Goal: Entertainment & Leisure: Browse casually

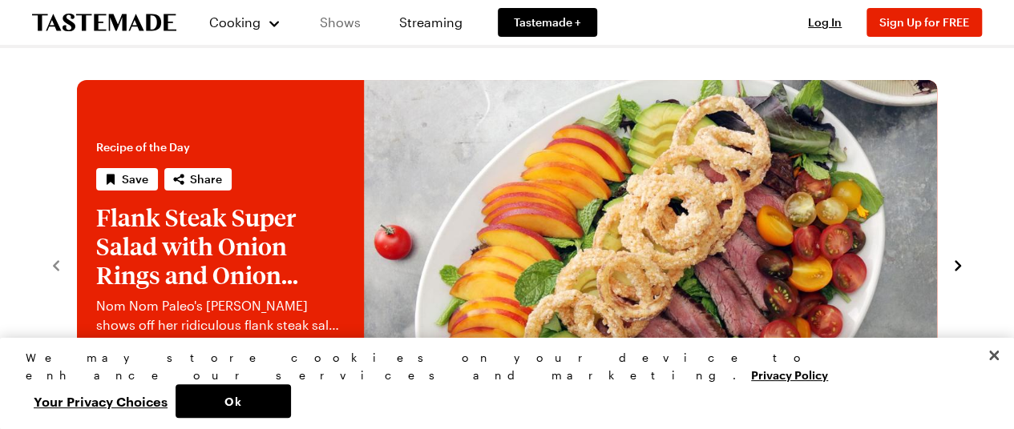
click at [329, 19] on link "Shows" at bounding box center [340, 22] width 73 height 45
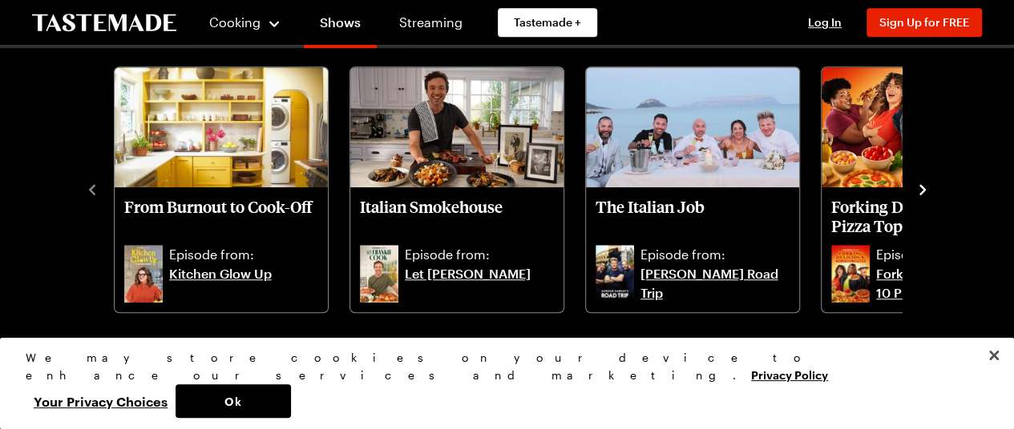
scroll to position [488, 0]
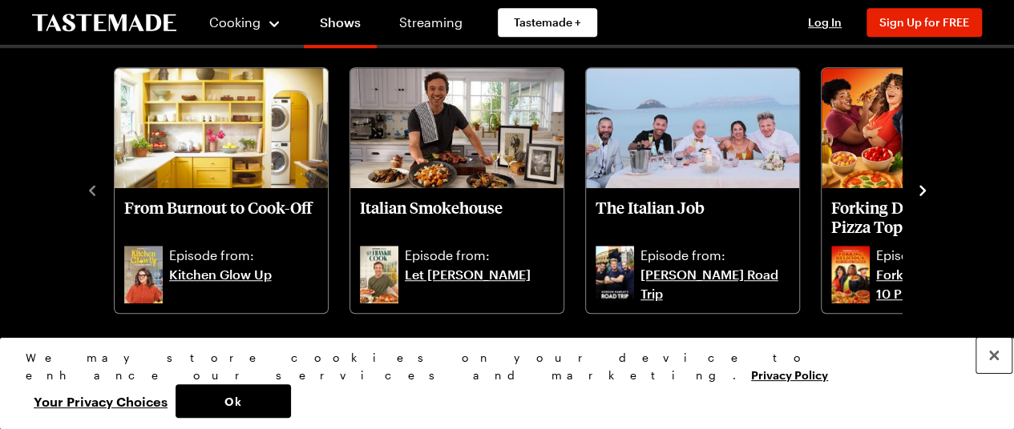
click at [994, 373] on button "Close" at bounding box center [993, 355] width 35 height 35
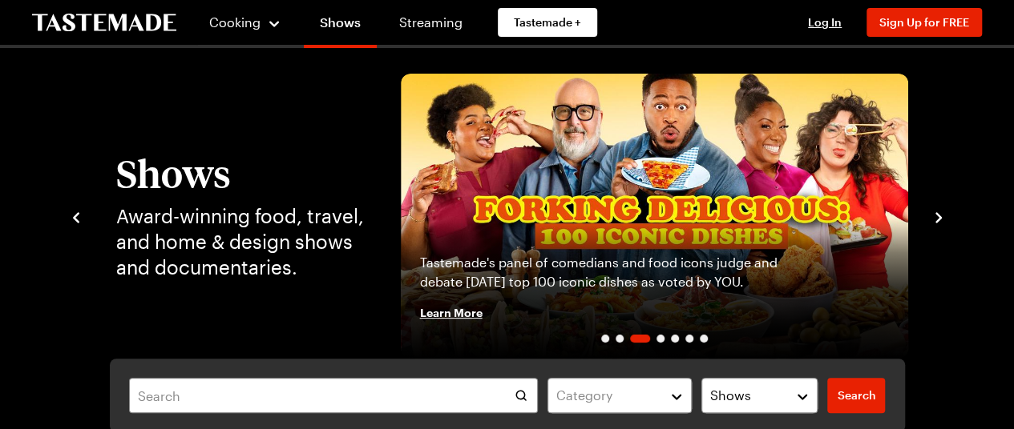
scroll to position [16, 0]
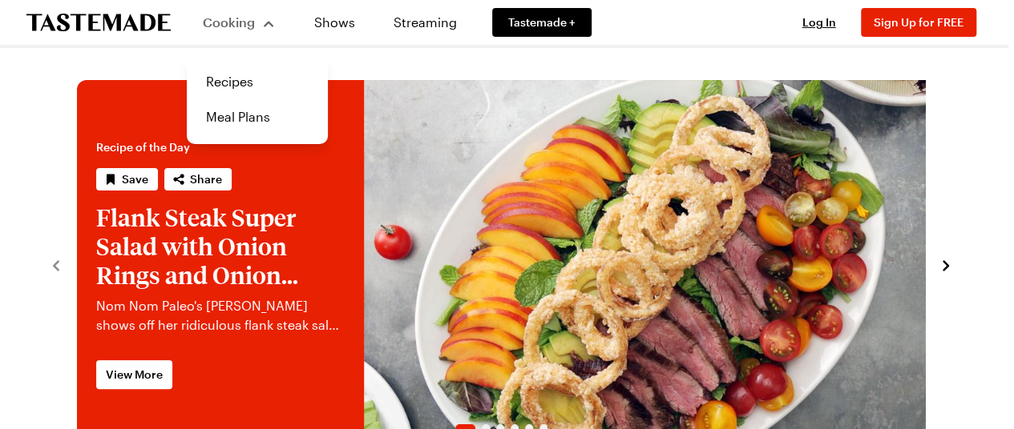
click at [224, 22] on span "Cooking" at bounding box center [229, 21] width 52 height 15
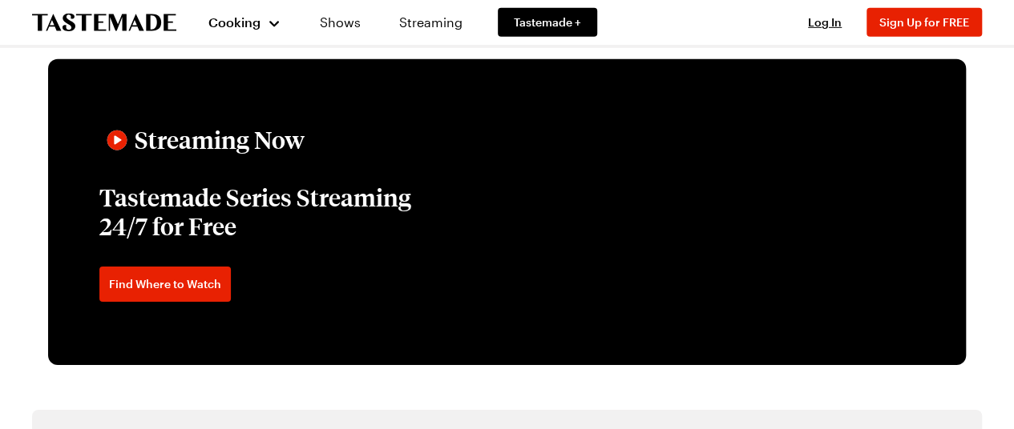
scroll to position [2518, 0]
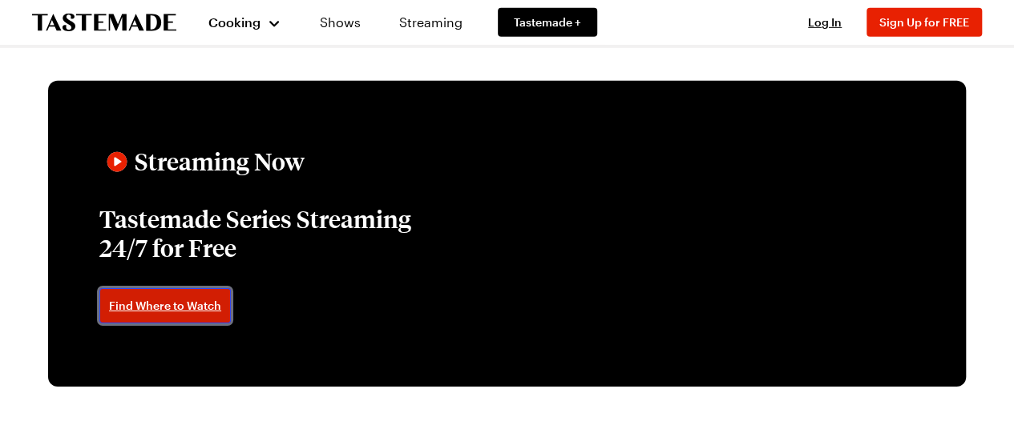
click at [192, 307] on span "Find Where to Watch" at bounding box center [165, 306] width 112 height 16
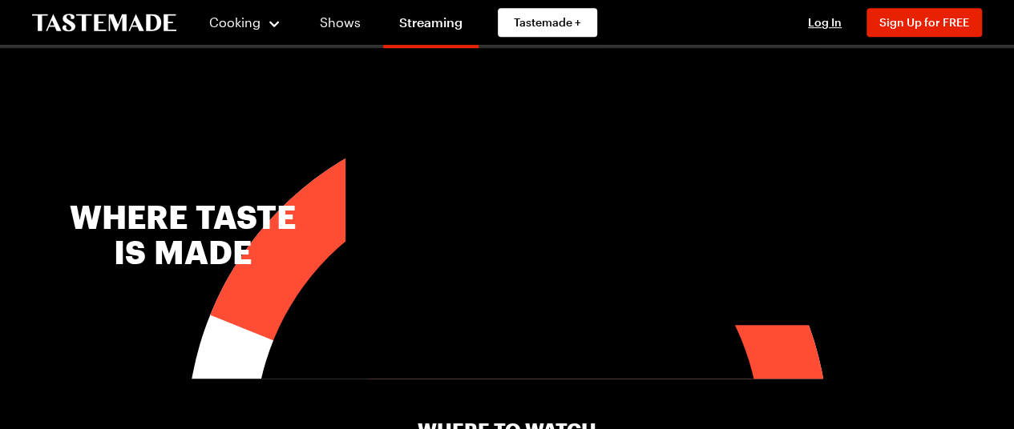
scroll to position [533, 6]
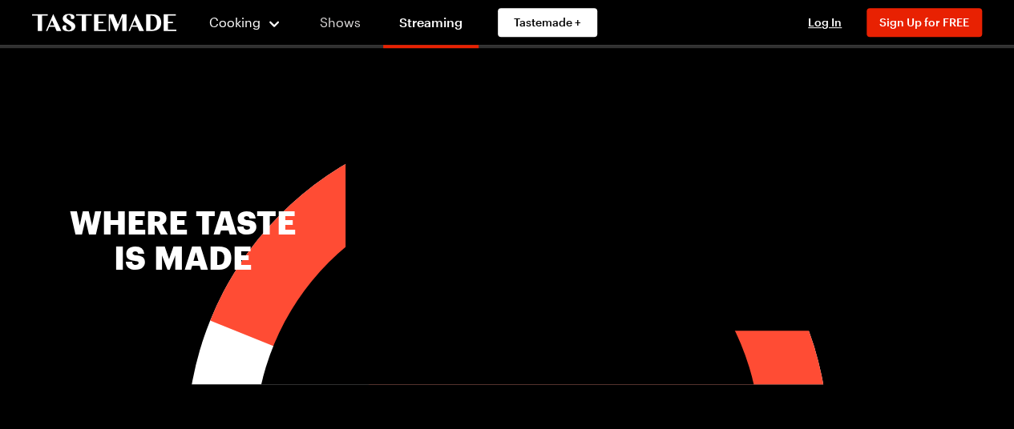
click at [319, 29] on link "Shows" at bounding box center [340, 22] width 73 height 45
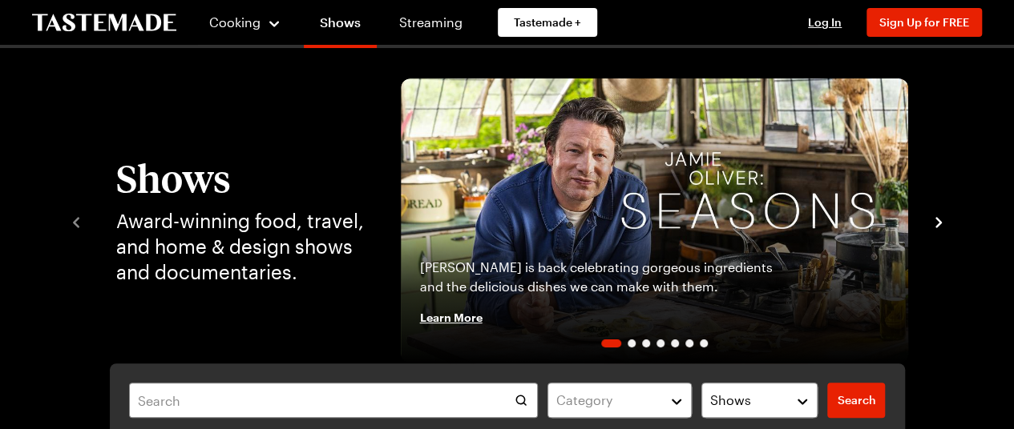
scroll to position [51, 0]
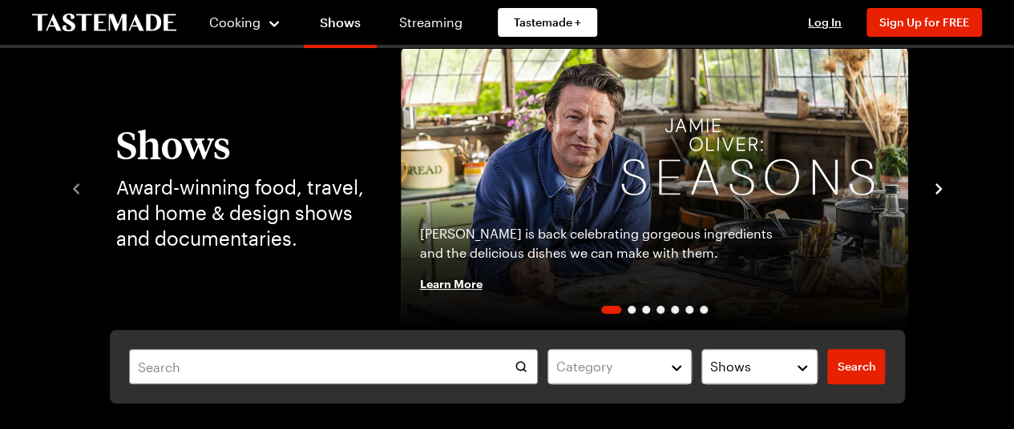
click at [936, 190] on icon "navigate to next item" at bounding box center [938, 189] width 16 height 16
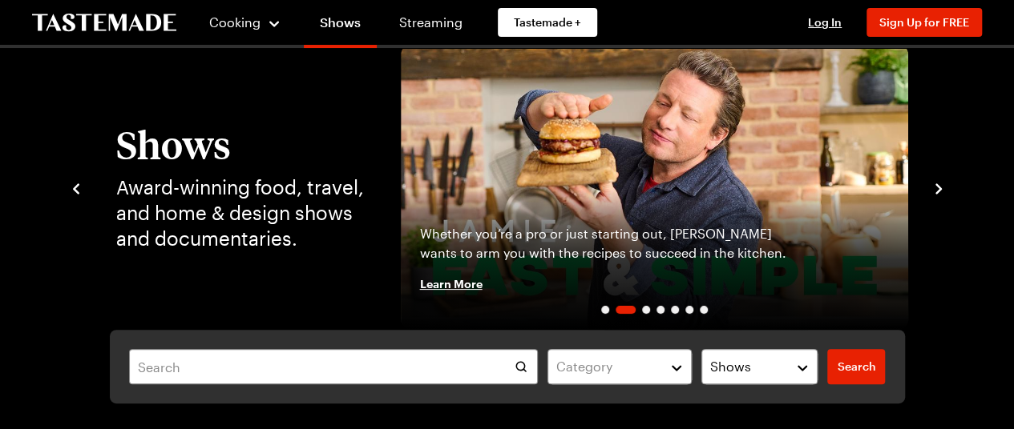
click at [936, 190] on icon "navigate to next item" at bounding box center [938, 189] width 16 height 16
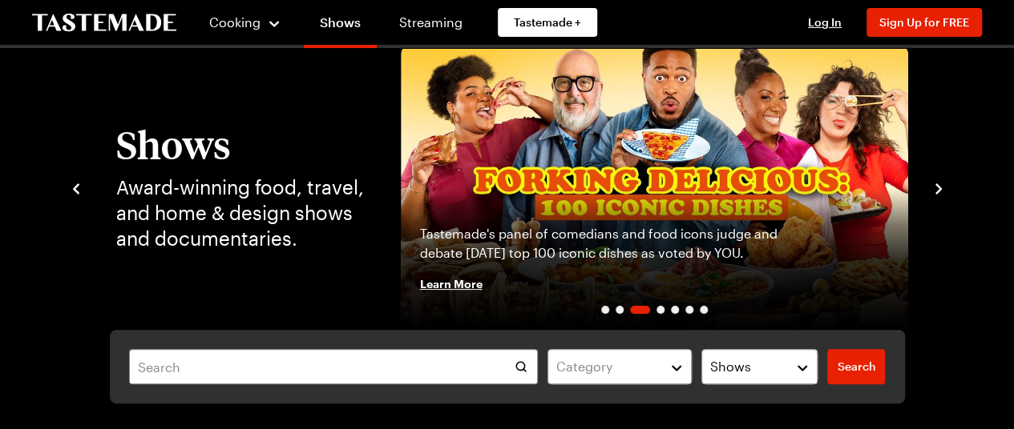
click at [936, 190] on icon "navigate to next item" at bounding box center [938, 189] width 16 height 16
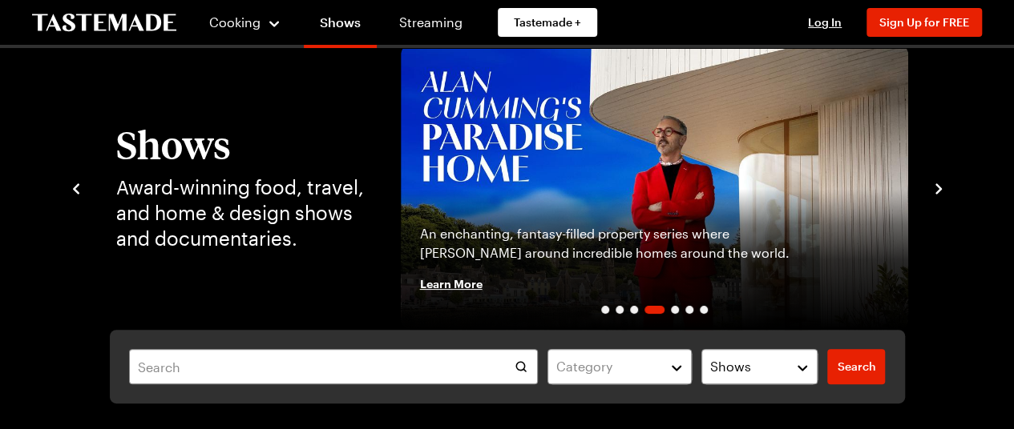
click at [936, 190] on icon "navigate to next item" at bounding box center [938, 189] width 16 height 16
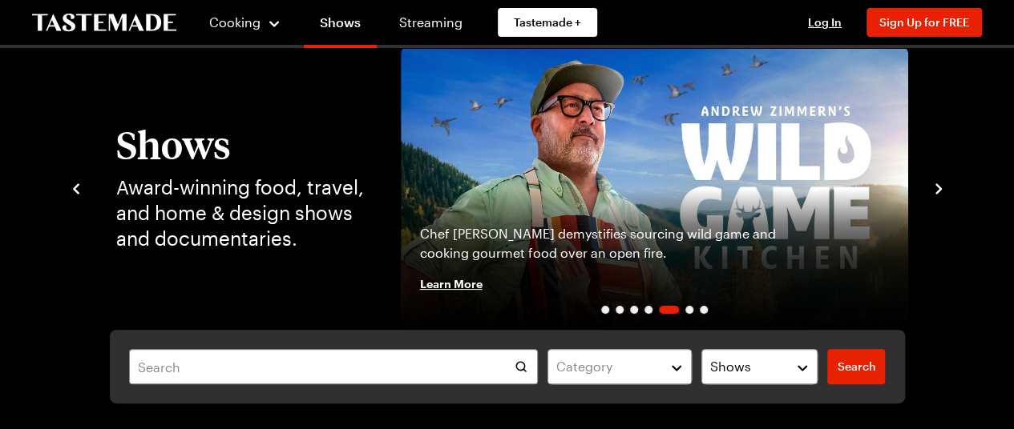
click at [936, 190] on icon "navigate to next item" at bounding box center [938, 189] width 16 height 16
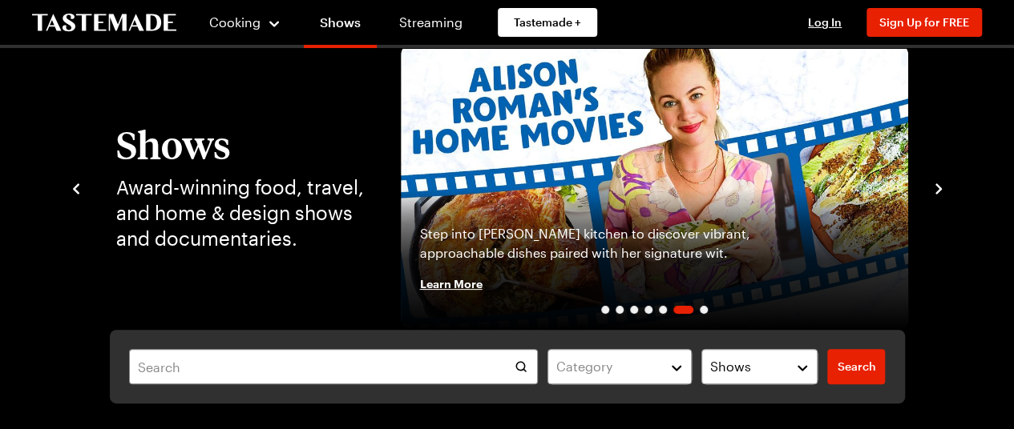
click at [936, 190] on icon "navigate to next item" at bounding box center [938, 189] width 16 height 16
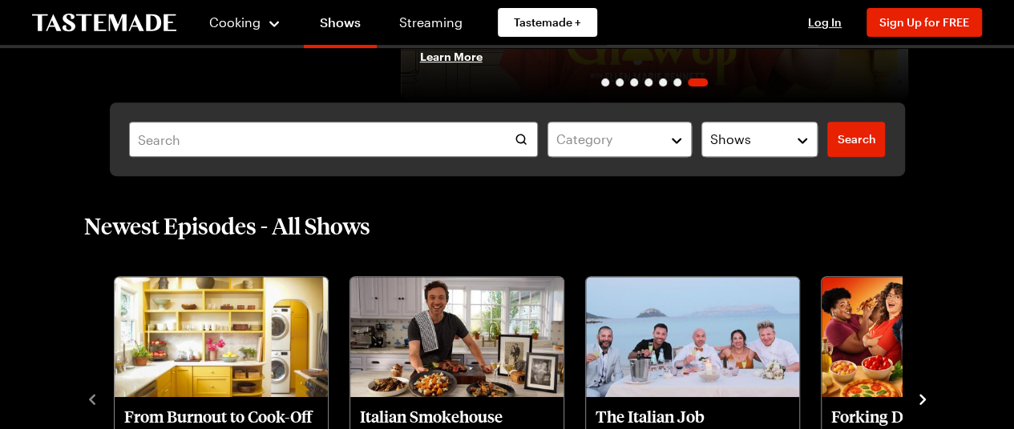
scroll to position [280, 0]
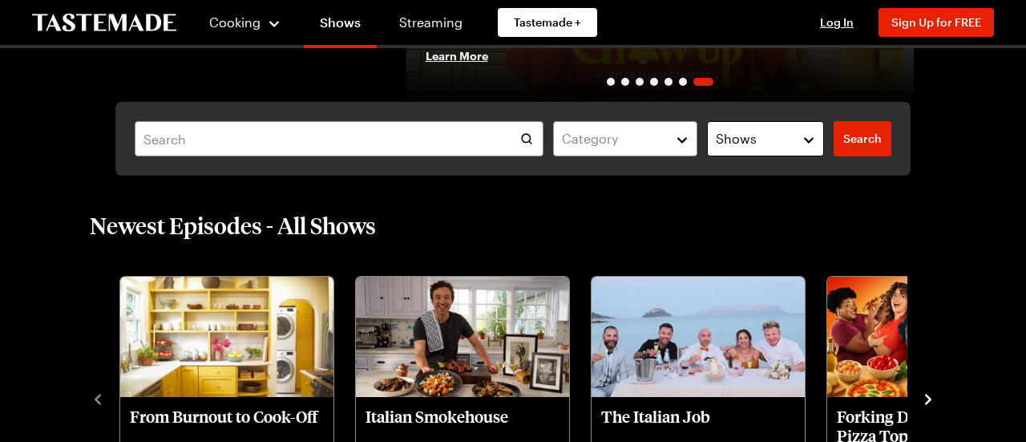
click at [769, 136] on div "Shows" at bounding box center [753, 138] width 75 height 19
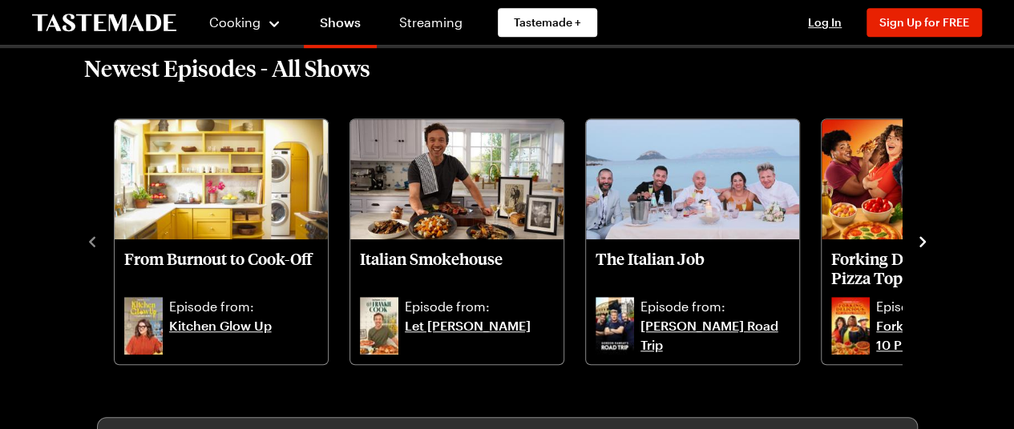
scroll to position [434, 0]
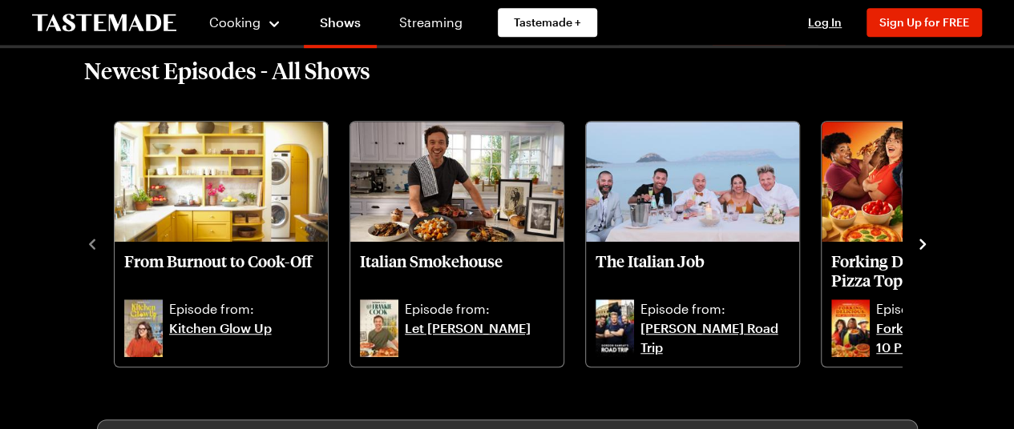
click at [920, 240] on icon "navigate to next item" at bounding box center [922, 244] width 6 height 10
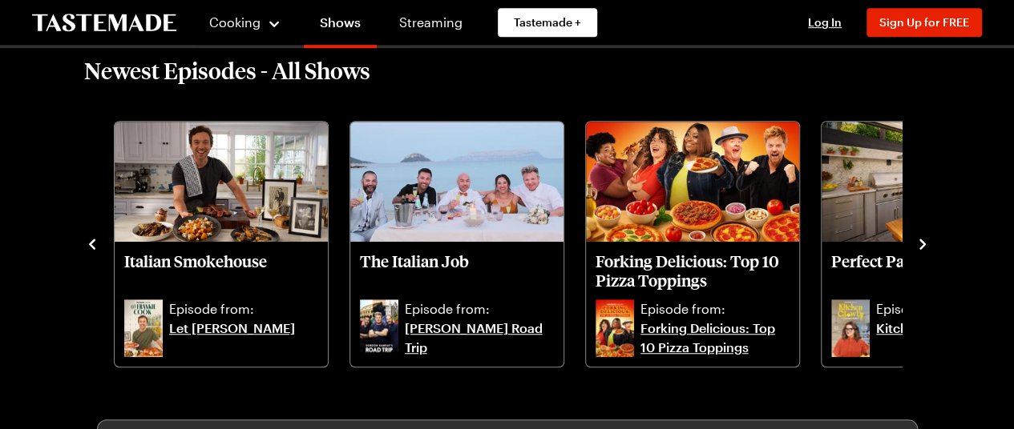
click at [920, 240] on icon "navigate to next item" at bounding box center [922, 244] width 6 height 10
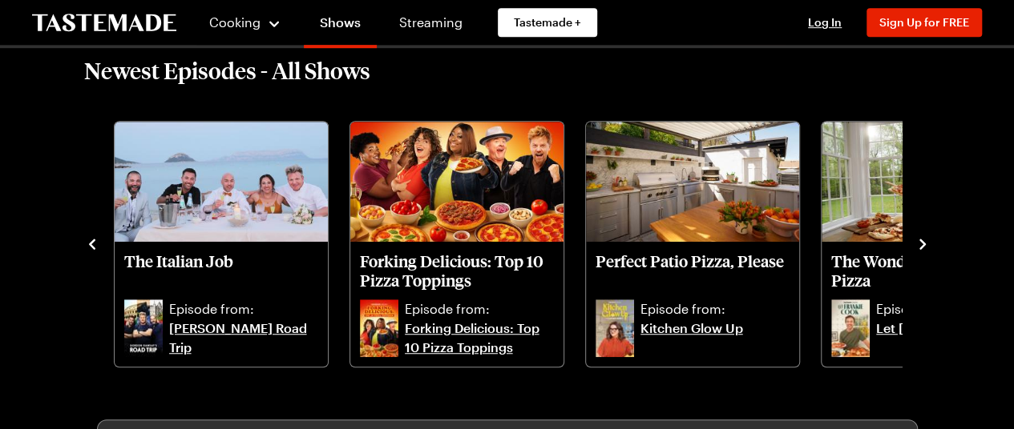
click at [920, 240] on icon "navigate to next item" at bounding box center [922, 244] width 6 height 10
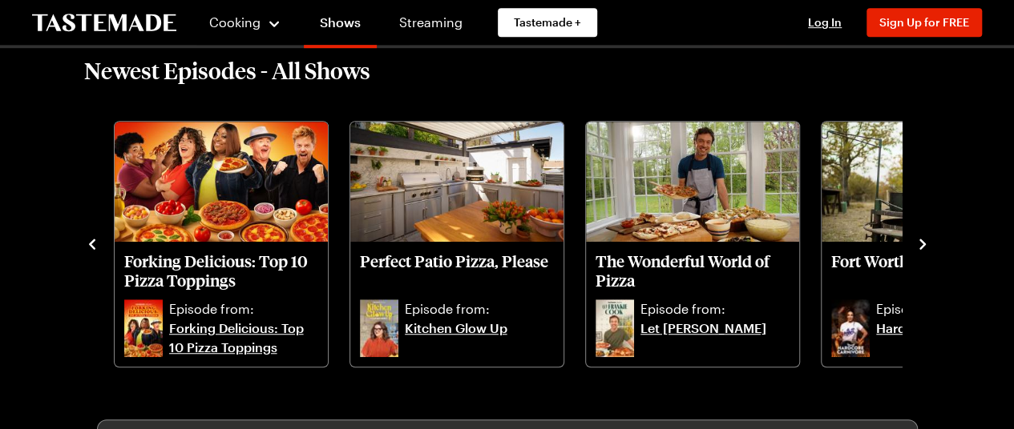
click at [920, 240] on icon "navigate to next item" at bounding box center [922, 244] width 6 height 10
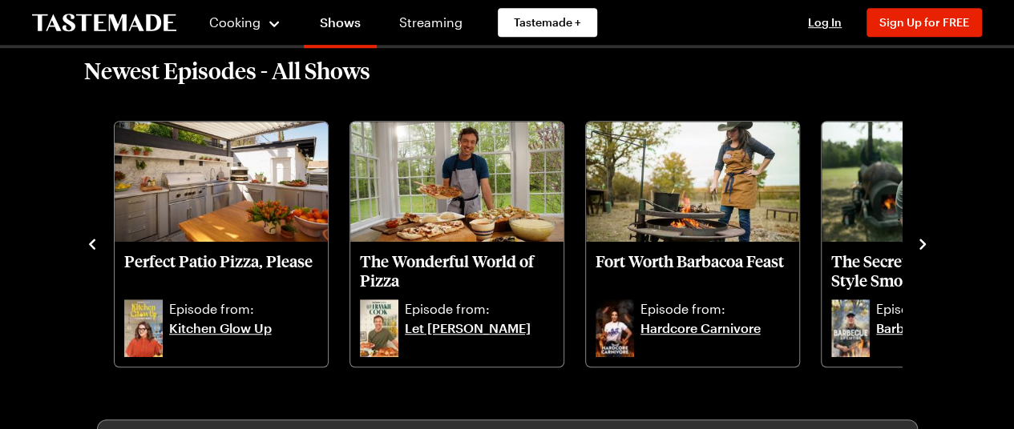
click at [920, 240] on icon "navigate to next item" at bounding box center [922, 244] width 6 height 10
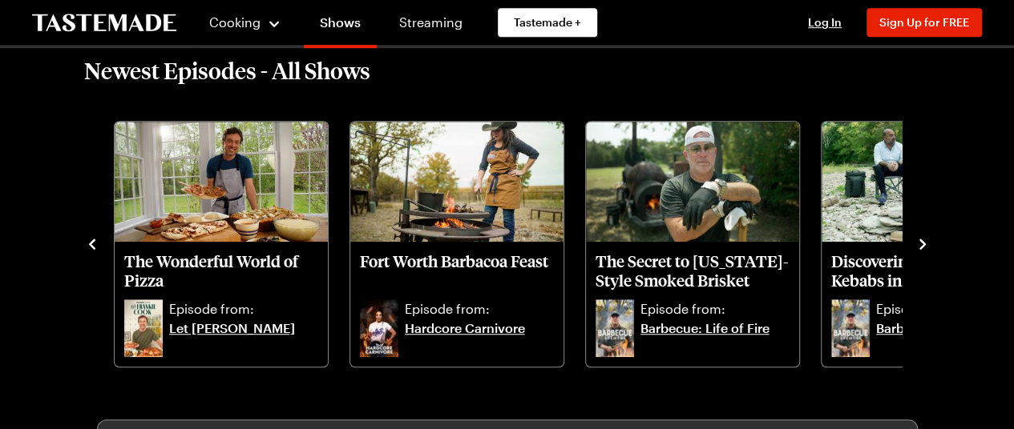
click at [920, 240] on icon "navigate to next item" at bounding box center [922, 244] width 6 height 10
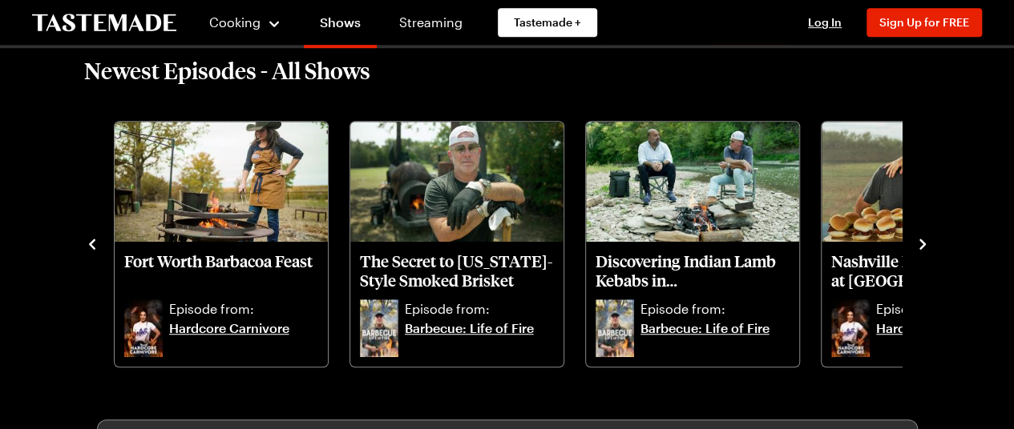
click at [920, 240] on icon "navigate to next item" at bounding box center [922, 244] width 6 height 10
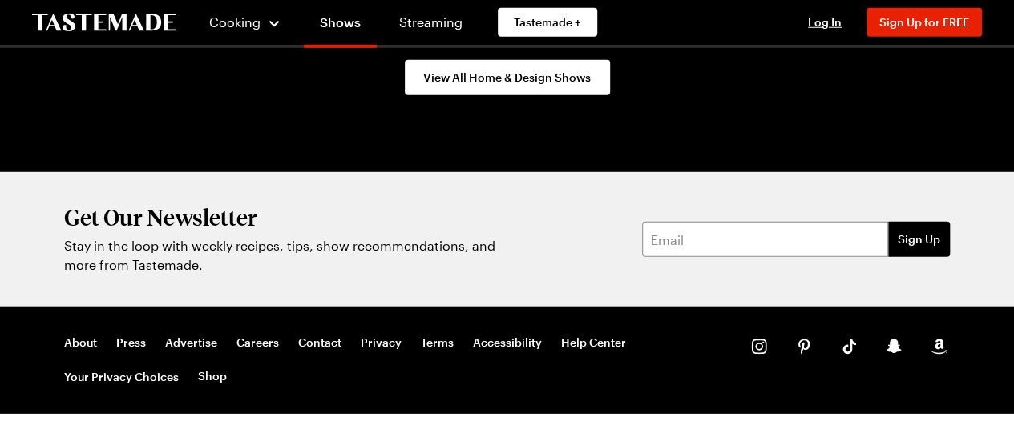
scroll to position [2281, 0]
